Goal: Information Seeking & Learning: Check status

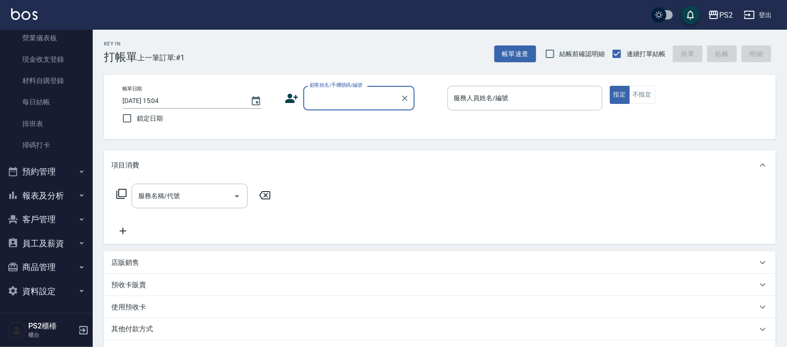
scroll to position [121, 0]
click at [56, 196] on button "報表及分析" at bounding box center [46, 195] width 85 height 24
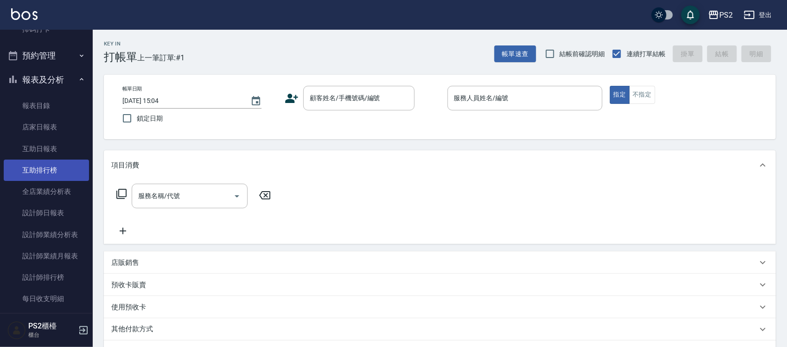
scroll to position [237, 0]
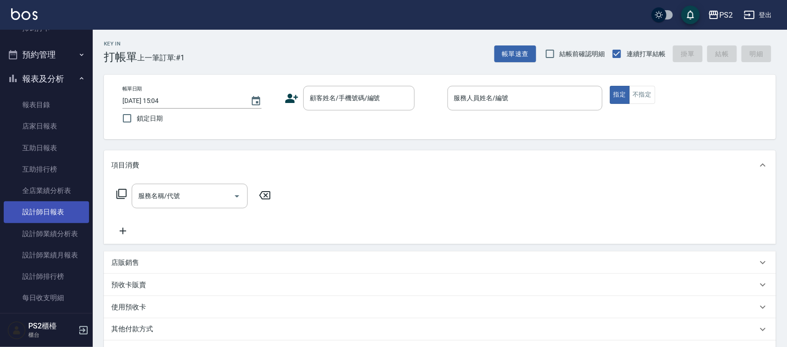
click at [61, 210] on link "設計師日報表" at bounding box center [46, 211] width 85 height 21
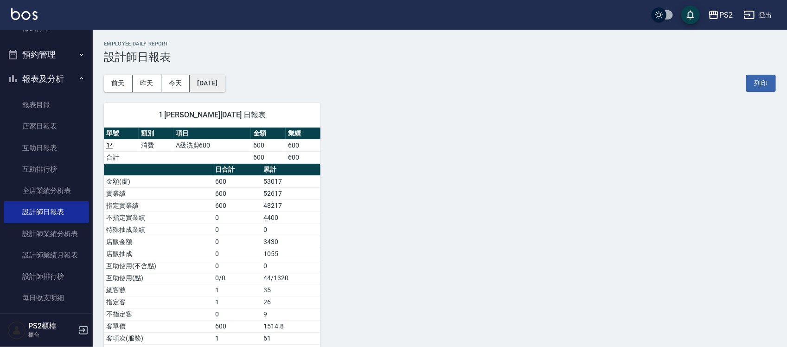
click at [210, 77] on button "[DATE]" at bounding box center [207, 83] width 35 height 17
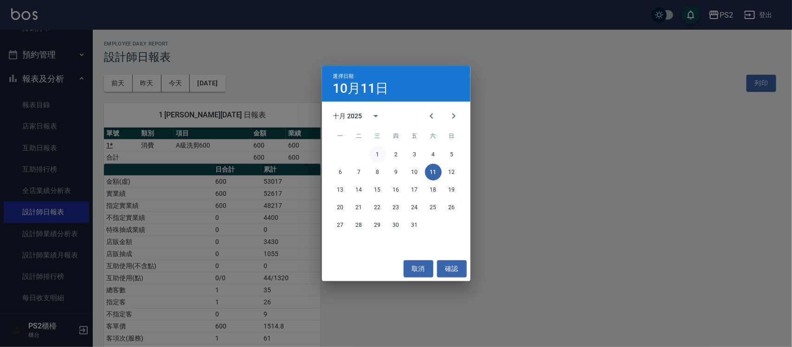
click at [379, 152] on button "1" at bounding box center [377, 154] width 17 height 17
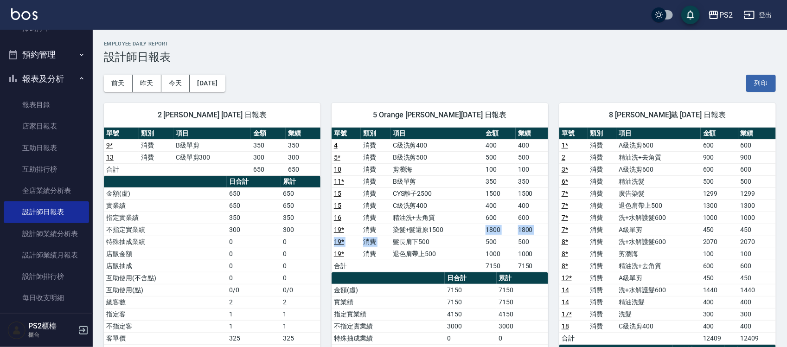
drag, startPoint x: 445, startPoint y: 230, endPoint x: 394, endPoint y: 238, distance: 51.6
click at [394, 238] on tbody "4 消費 C級洗剪400 400 400 5 * 消費 B級洗剪500 500 500 10 消費 剪瀏海 100 100 11 * 消費 B級單剪 350 …" at bounding box center [440, 205] width 217 height 133
drag, startPoint x: 428, startPoint y: 233, endPoint x: 434, endPoint y: 228, distance: 8.3
click at [434, 228] on td "染髮+髮還原1500" at bounding box center [437, 230] width 93 height 12
click at [435, 227] on td "染髮+髮還原1500" at bounding box center [437, 230] width 93 height 12
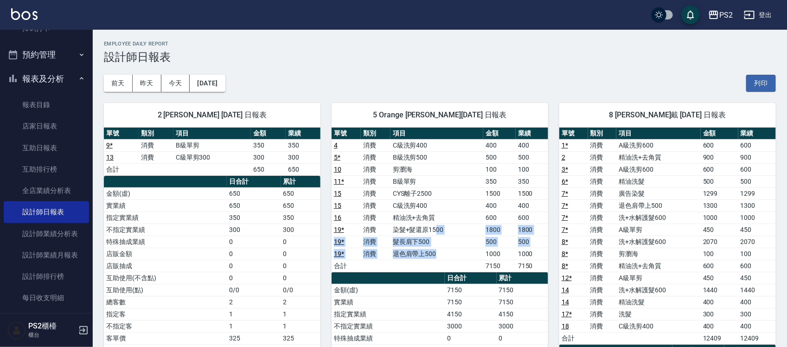
drag, startPoint x: 438, startPoint y: 227, endPoint x: 454, endPoint y: 254, distance: 31.0
click at [454, 254] on tbody "4 消費 C級洗剪400 400 400 5 * 消費 B級洗剪500 500 500 10 消費 剪瀏海 100 100 11 * 消費 B級單剪 350 …" at bounding box center [440, 205] width 217 height 133
click at [454, 254] on td "退色肩帶上500" at bounding box center [437, 254] width 93 height 12
